Goal: Task Accomplishment & Management: Complete application form

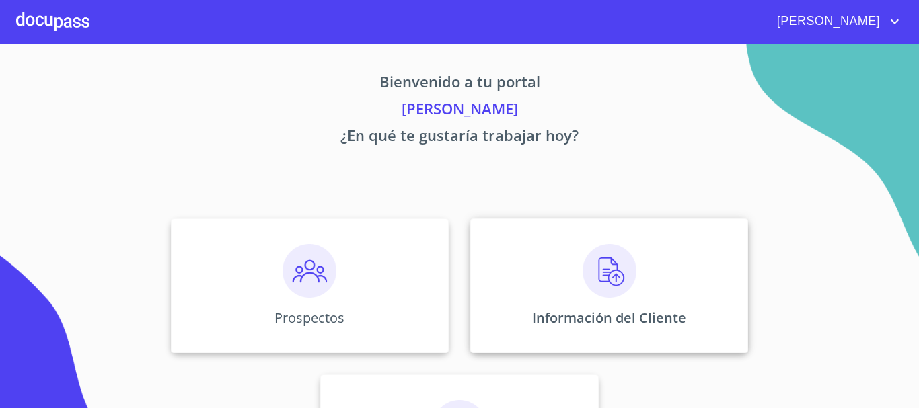
click at [598, 256] on img at bounding box center [610, 271] width 54 height 54
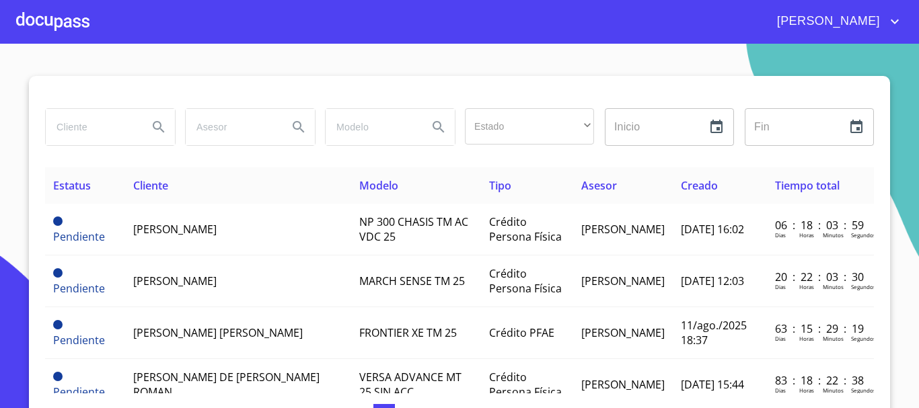
click at [89, 133] on input "search" at bounding box center [92, 127] width 92 height 36
type input "[PERSON_NAME]"
click at [145, 128] on button "Search" at bounding box center [159, 127] width 32 height 32
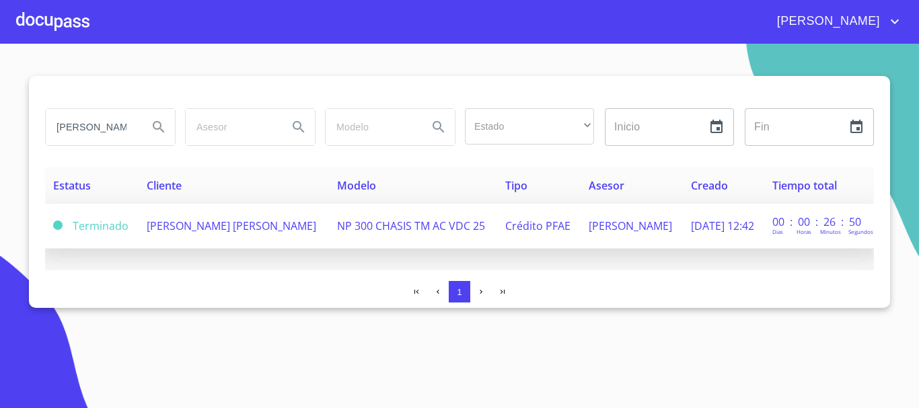
click at [222, 229] on td "[PERSON_NAME] [PERSON_NAME]" at bounding box center [234, 226] width 190 height 45
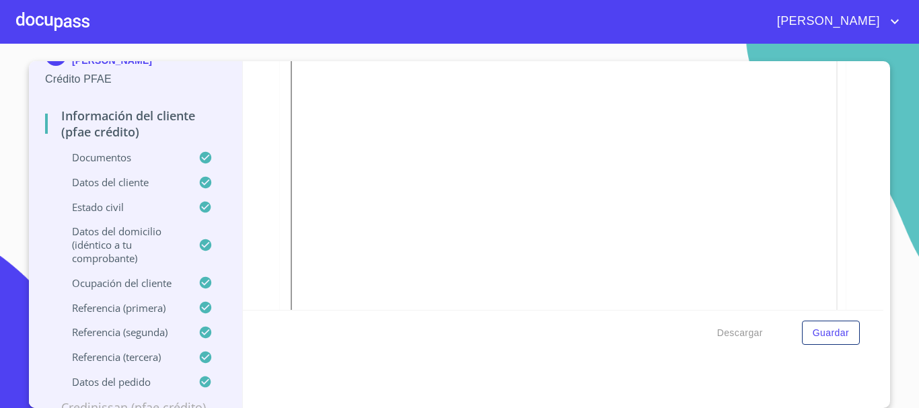
scroll to position [71, 0]
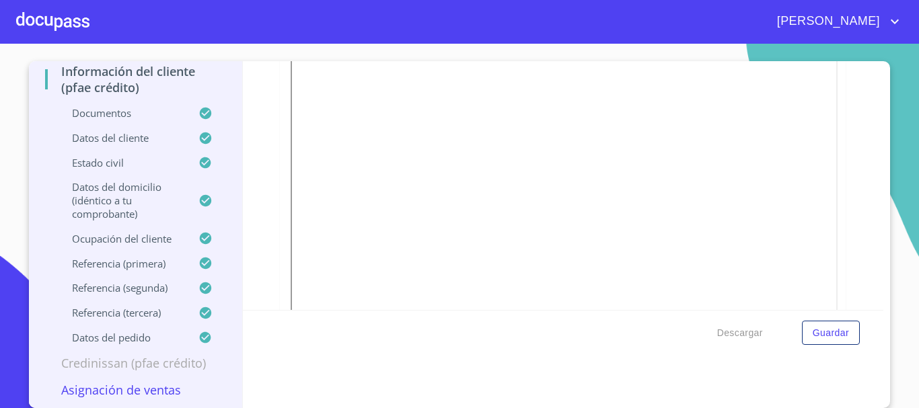
click at [67, 390] on p "Asignación de Ventas" at bounding box center [135, 390] width 181 height 16
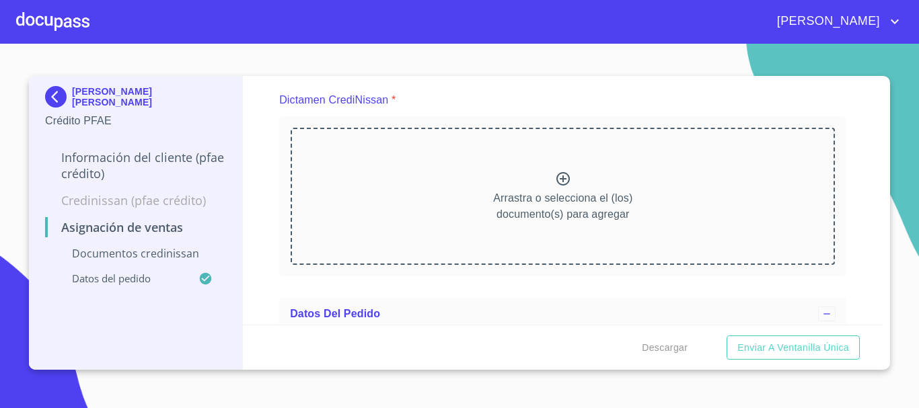
scroll to position [92, 0]
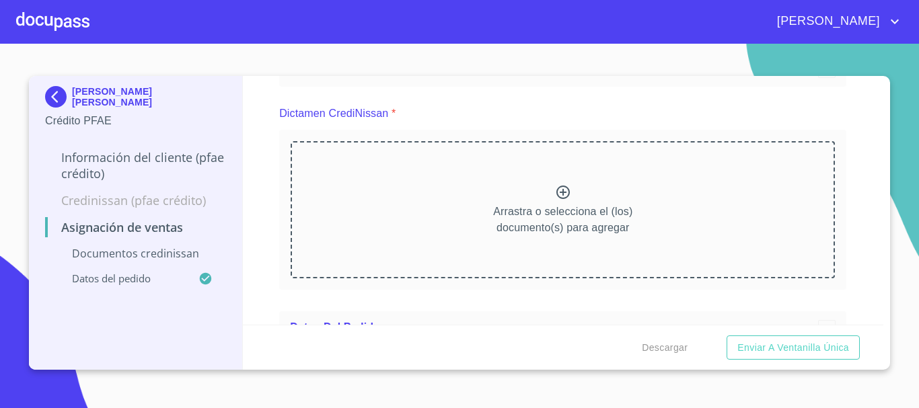
click at [556, 196] on icon at bounding box center [563, 192] width 16 height 16
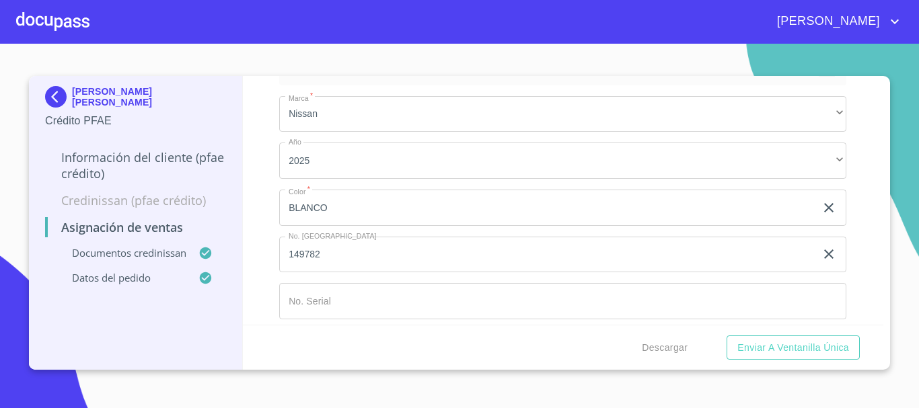
scroll to position [722, 0]
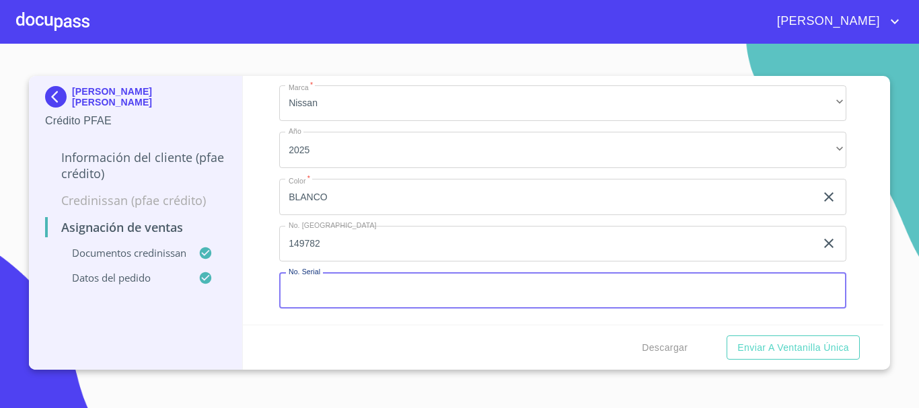
click at [326, 289] on input "Marca   *" at bounding box center [562, 291] width 567 height 36
click at [337, 201] on input "BLANCO" at bounding box center [547, 197] width 536 height 36
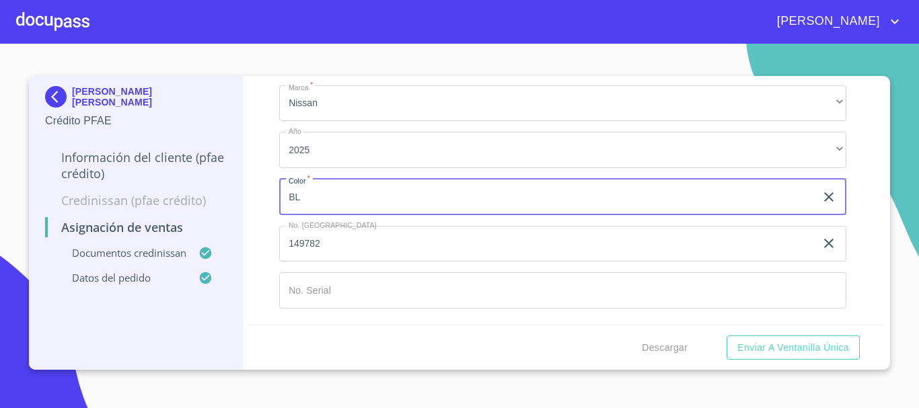
type input "B"
type input "PLATA"
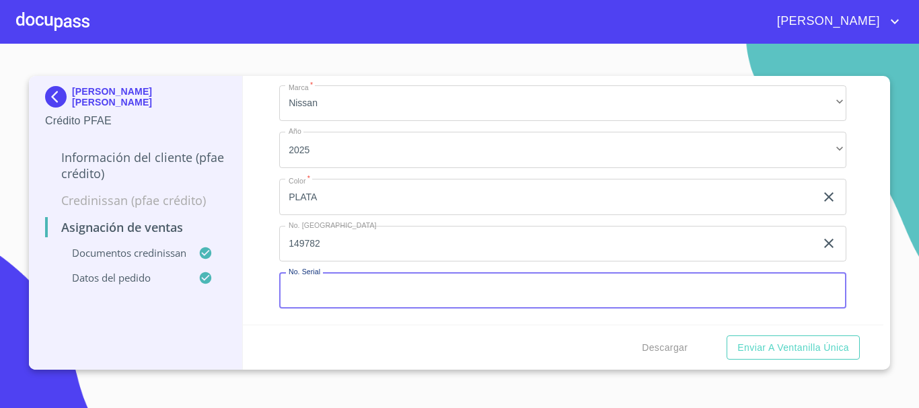
click at [363, 285] on input "Marca   *" at bounding box center [562, 291] width 567 height 36
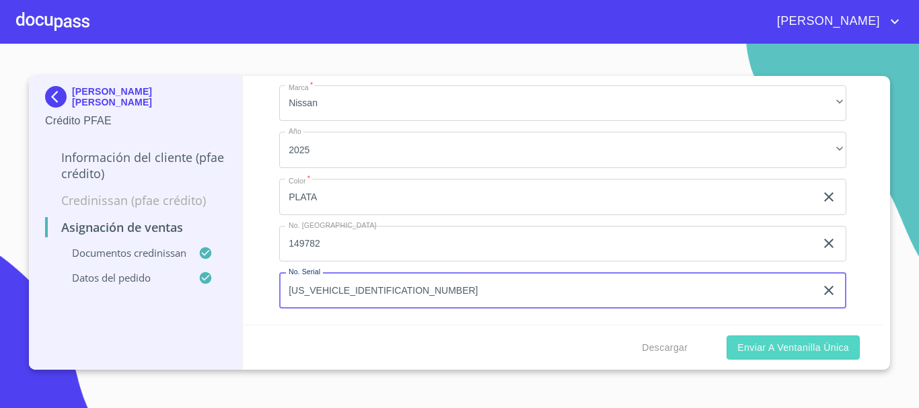
type input "[US_VEHICLE_IDENTIFICATION_NUMBER]"
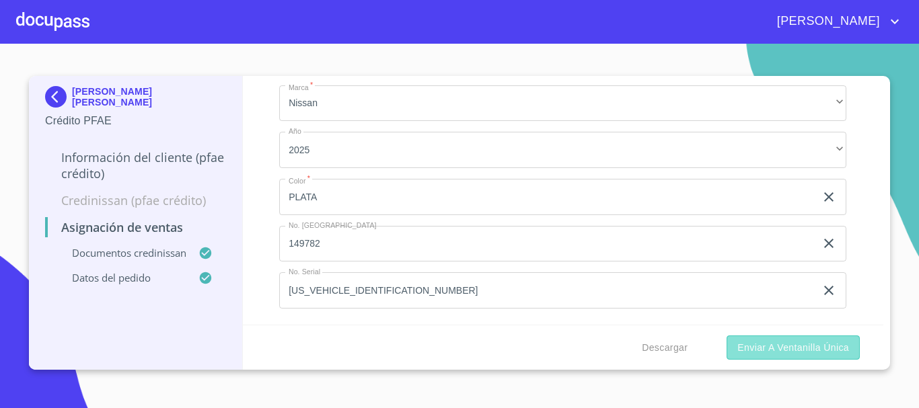
click at [746, 346] on span "Enviar a Ventanilla única" at bounding box center [794, 348] width 112 height 17
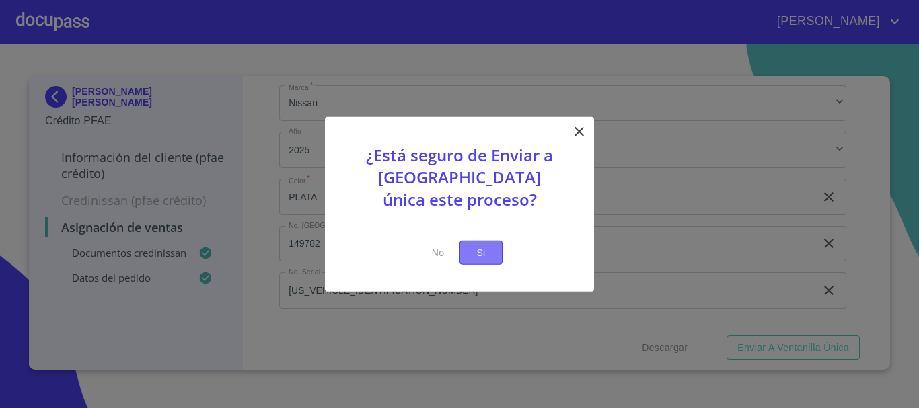
click at [475, 251] on span "Si" at bounding box center [481, 252] width 22 height 17
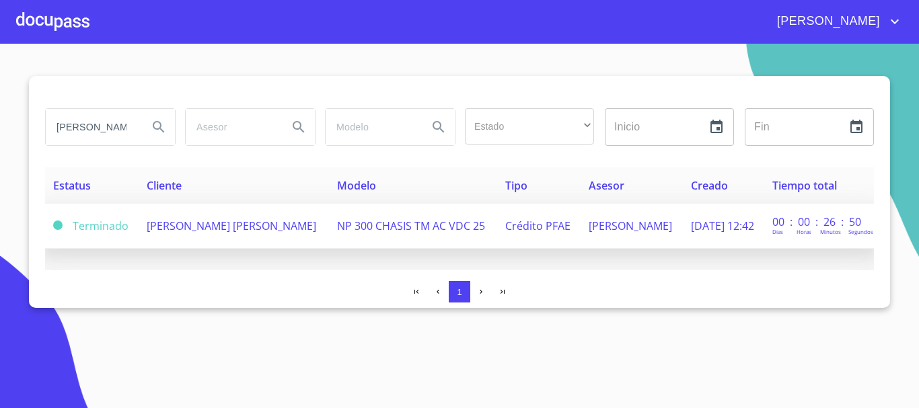
click at [210, 224] on span "[PERSON_NAME] [PERSON_NAME]" at bounding box center [232, 226] width 170 height 15
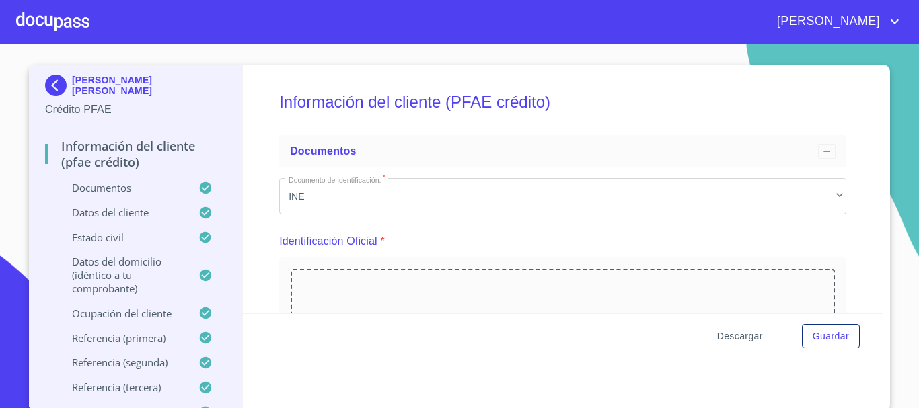
scroll to position [15, 0]
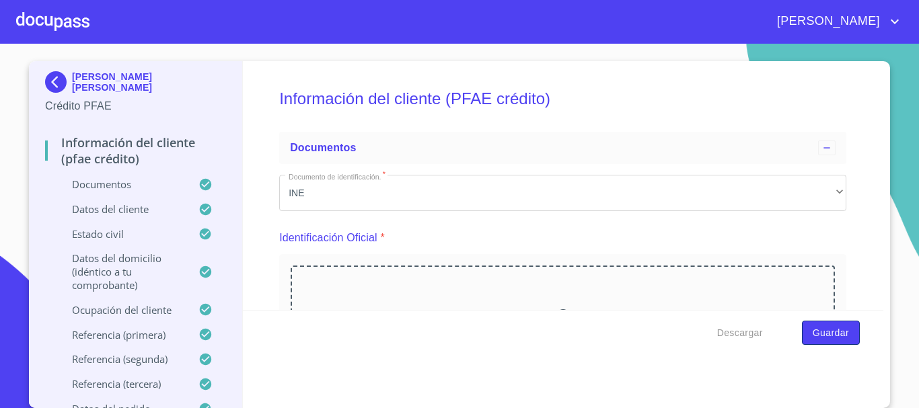
click at [826, 336] on span "Guardar" at bounding box center [831, 333] width 36 height 17
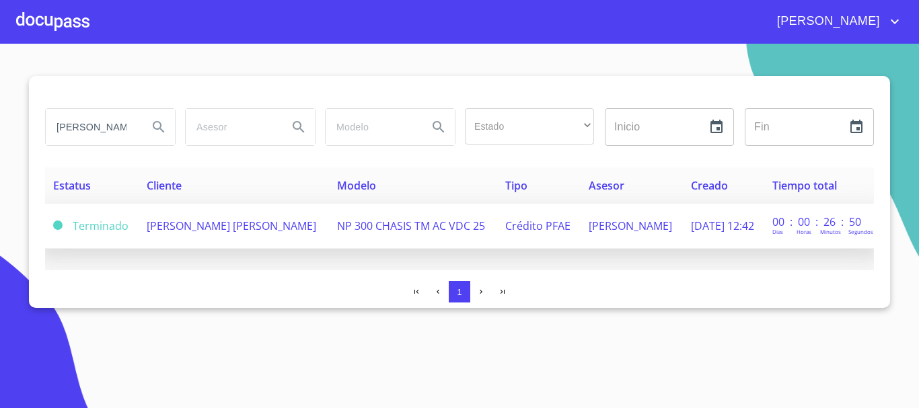
click at [209, 231] on td "[PERSON_NAME] [PERSON_NAME]" at bounding box center [234, 226] width 190 height 45
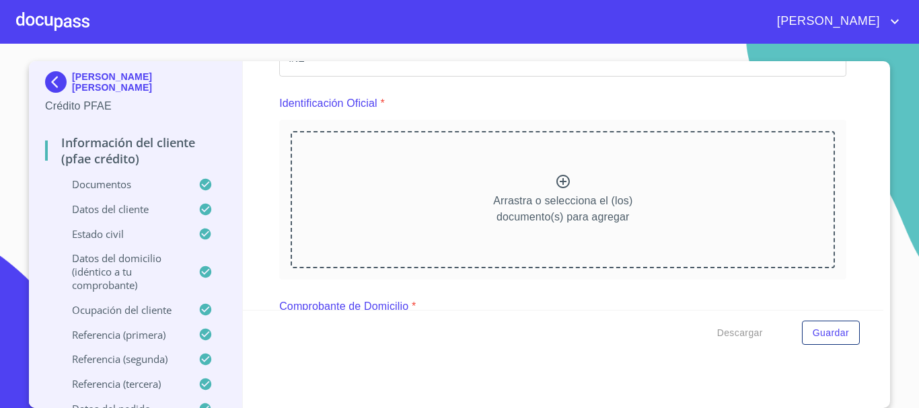
scroll to position [98, 0]
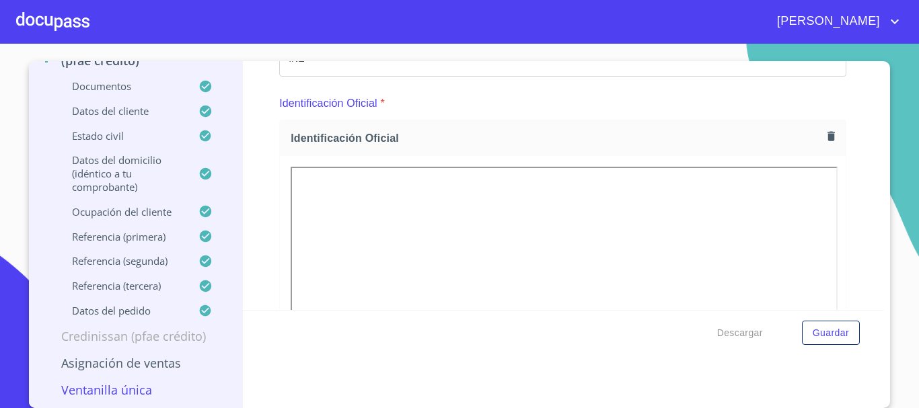
click at [132, 369] on p "Asignación de Ventas" at bounding box center [135, 363] width 181 height 16
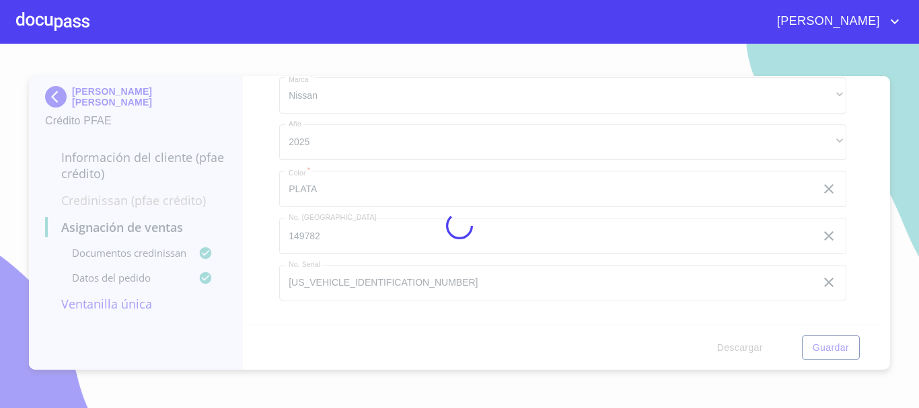
scroll to position [135, 0]
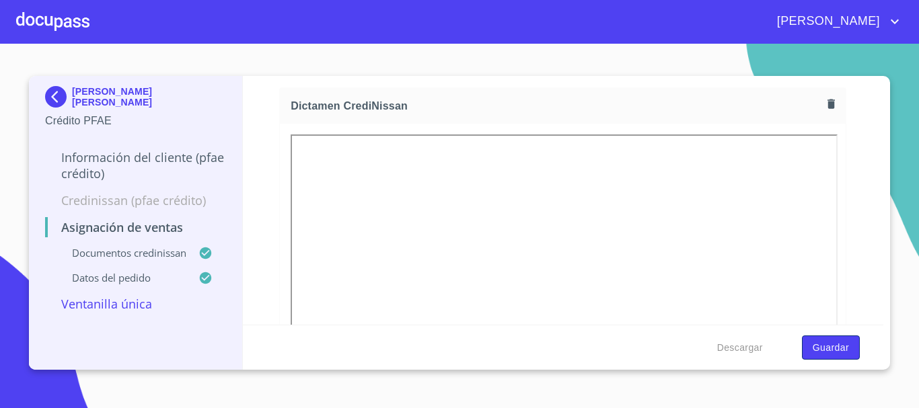
click at [817, 346] on span "Guardar" at bounding box center [831, 348] width 36 height 17
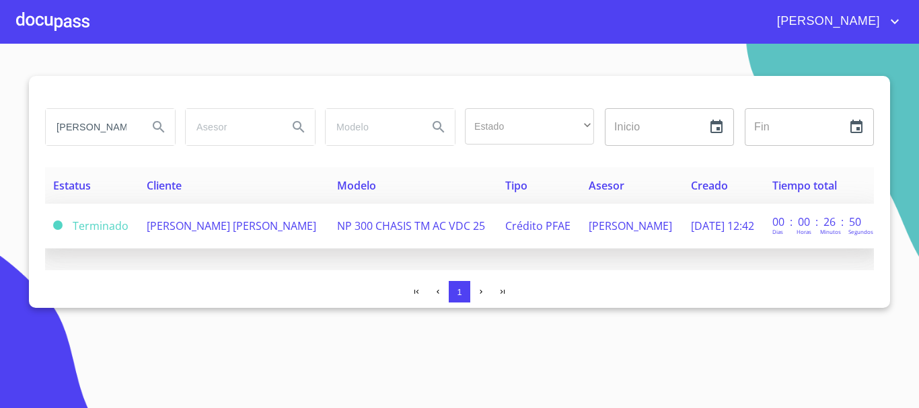
click at [208, 225] on span "[PERSON_NAME] [PERSON_NAME]" at bounding box center [232, 226] width 170 height 15
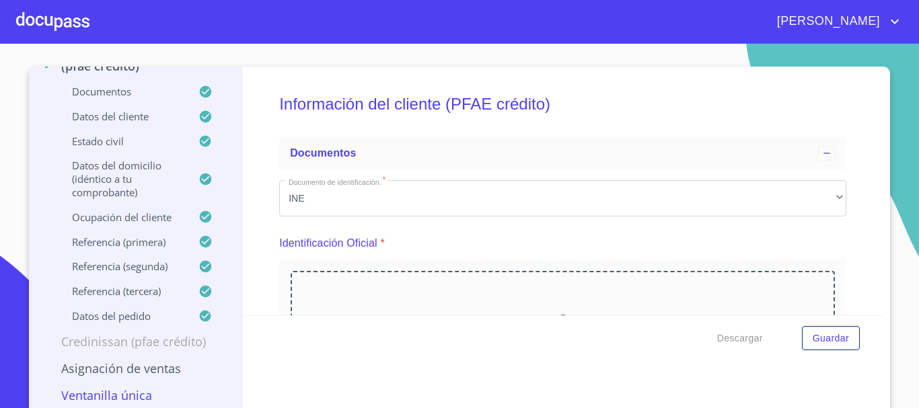
scroll to position [15, 0]
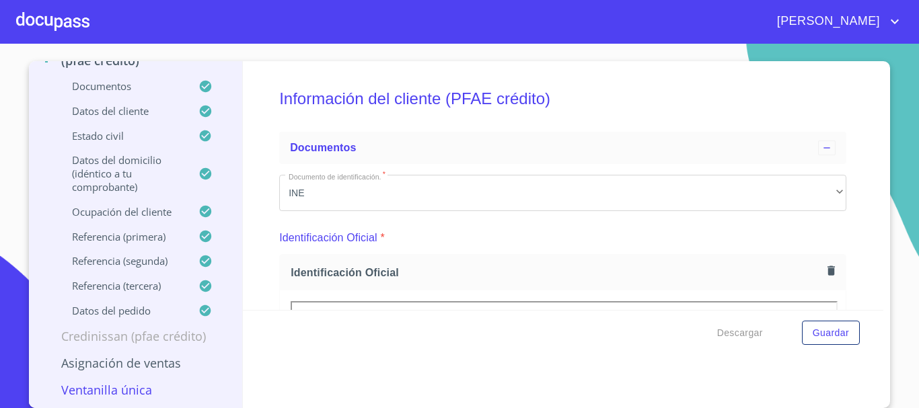
click at [124, 395] on p "Ventanilla única" at bounding box center [135, 390] width 181 height 16
click at [124, 392] on p "Ventanilla única" at bounding box center [135, 390] width 181 height 16
click at [149, 361] on p "Asignación de Ventas" at bounding box center [135, 363] width 181 height 16
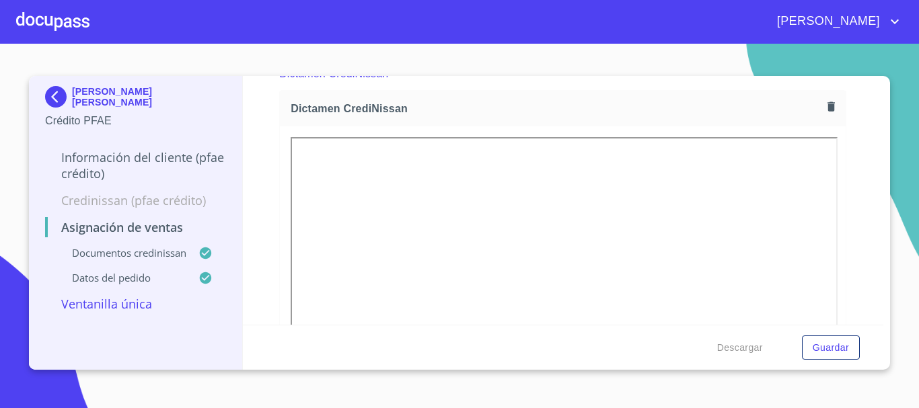
scroll to position [135, 0]
click at [820, 353] on span "Guardar" at bounding box center [831, 348] width 36 height 17
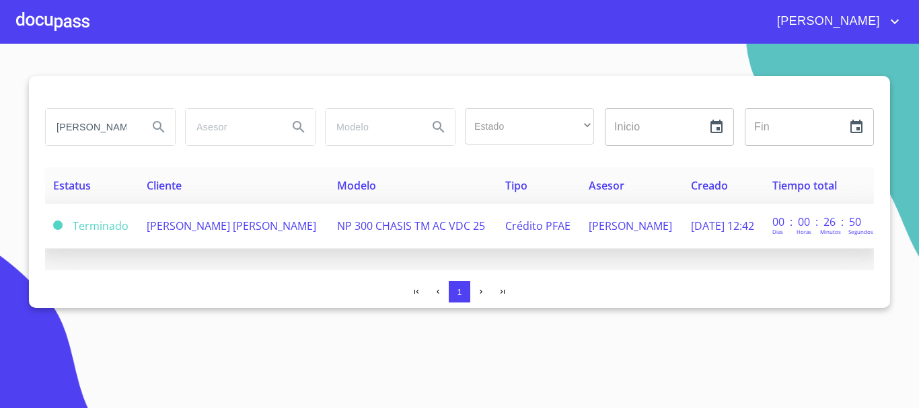
click at [173, 226] on span "[PERSON_NAME] [PERSON_NAME]" at bounding box center [232, 226] width 170 height 15
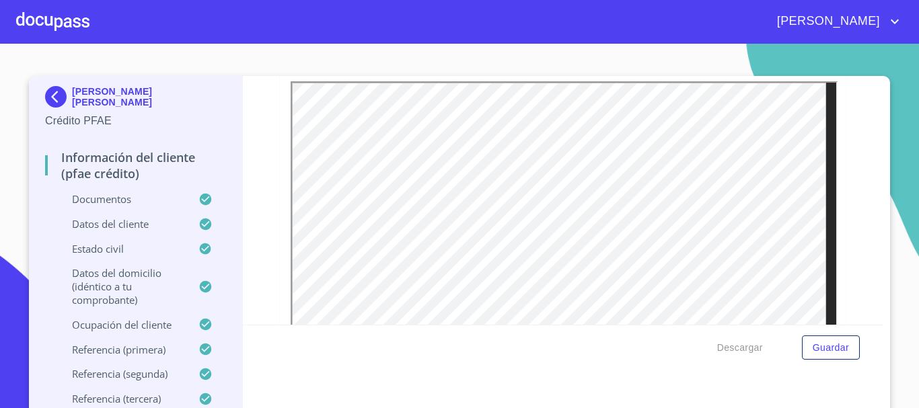
scroll to position [597, 0]
